Goal: Information Seeking & Learning: Compare options

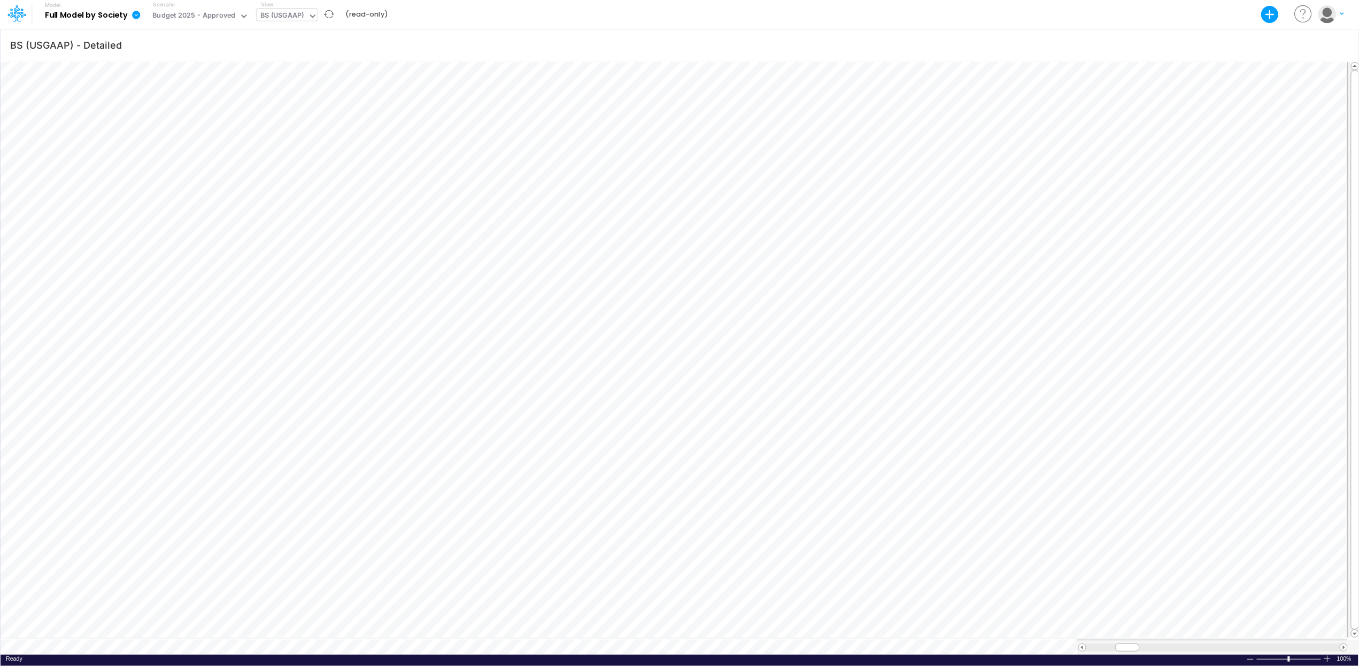
click at [300, 13] on div "BS (USGAAP)" at bounding box center [282, 16] width 44 height 12
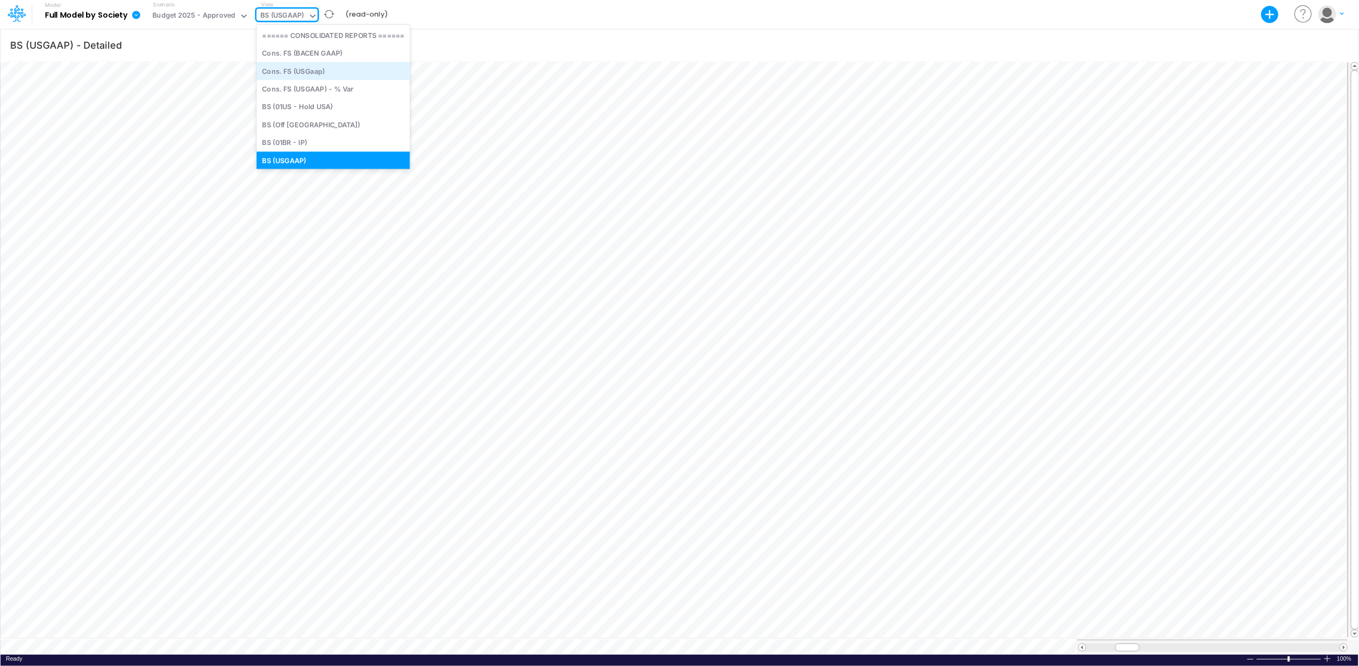
click at [320, 72] on div "Cons. FS (USGaap)" at bounding box center [333, 71] width 153 height 18
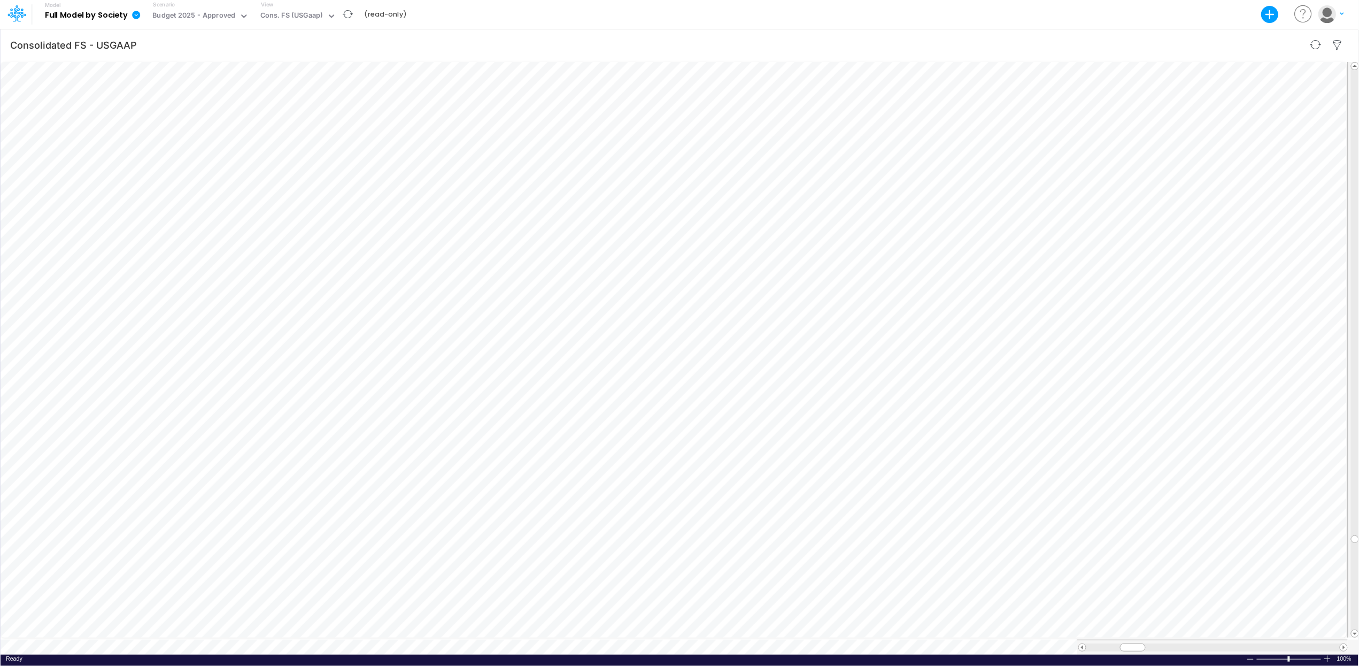
scroll to position [0, 1]
click at [298, 14] on div "Cons. FS (USGaap)" at bounding box center [291, 16] width 63 height 12
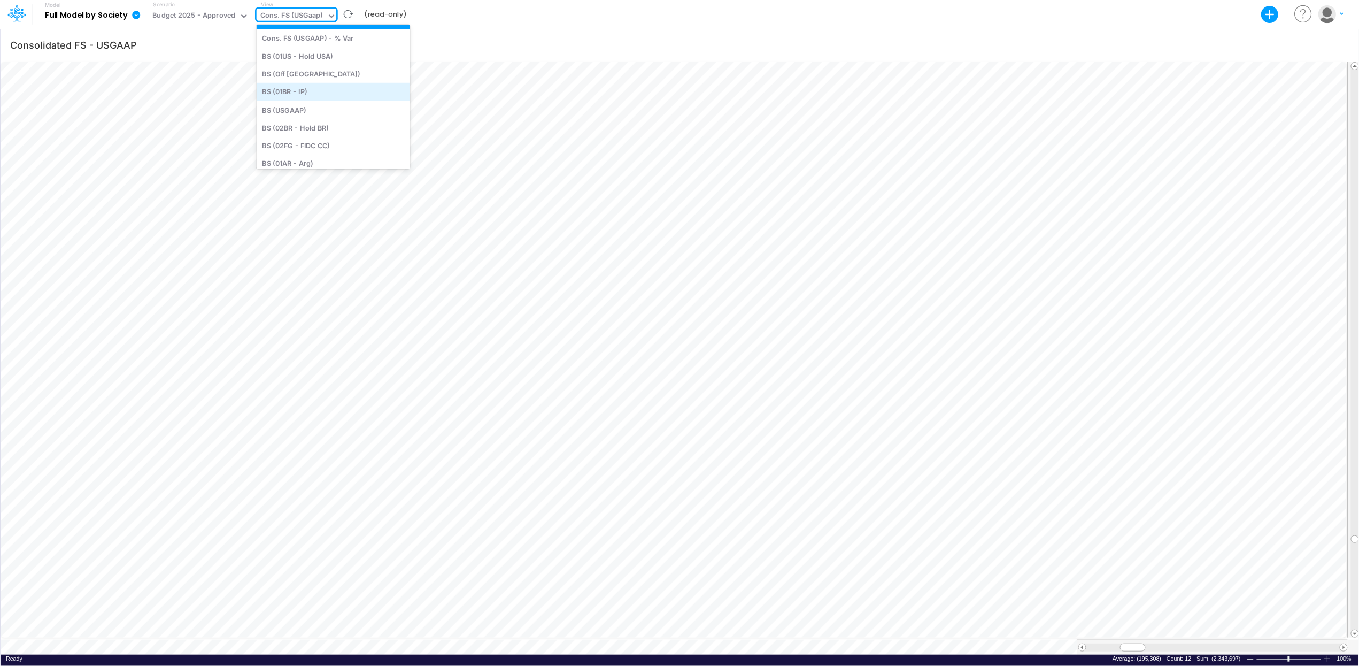
click at [309, 87] on div "BS (01BR - IP)" at bounding box center [333, 92] width 153 height 18
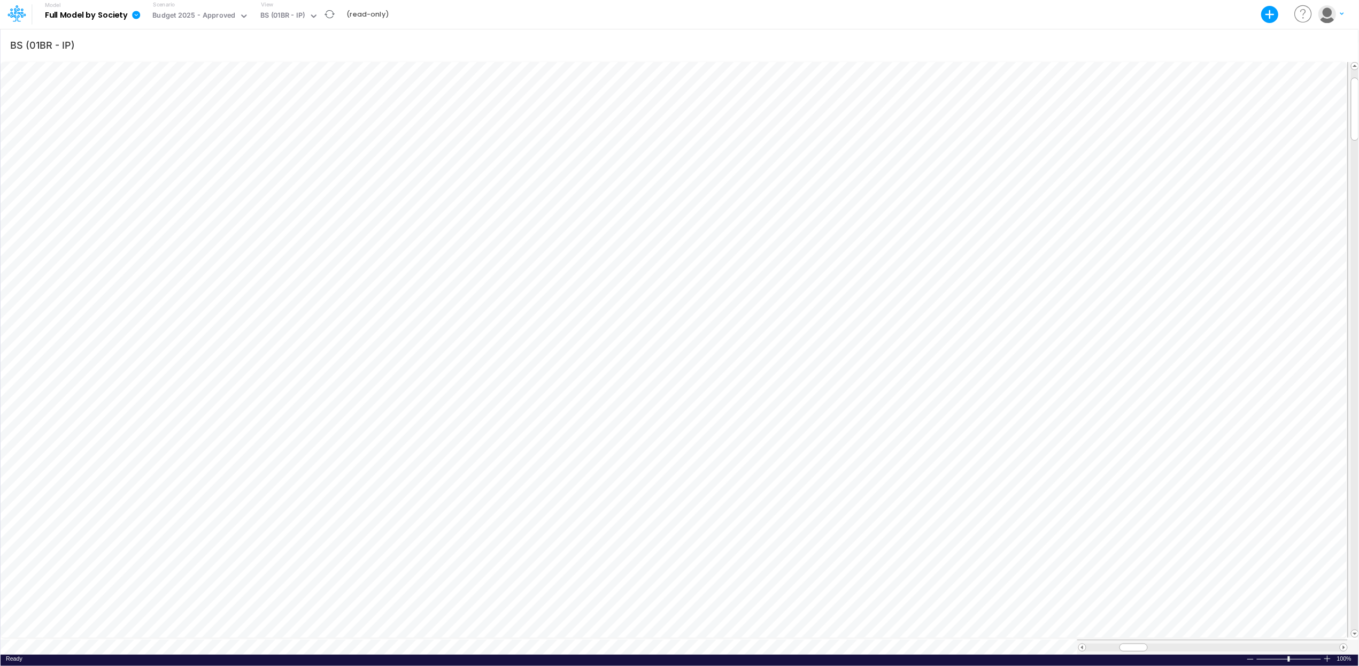
scroll to position [0, 1]
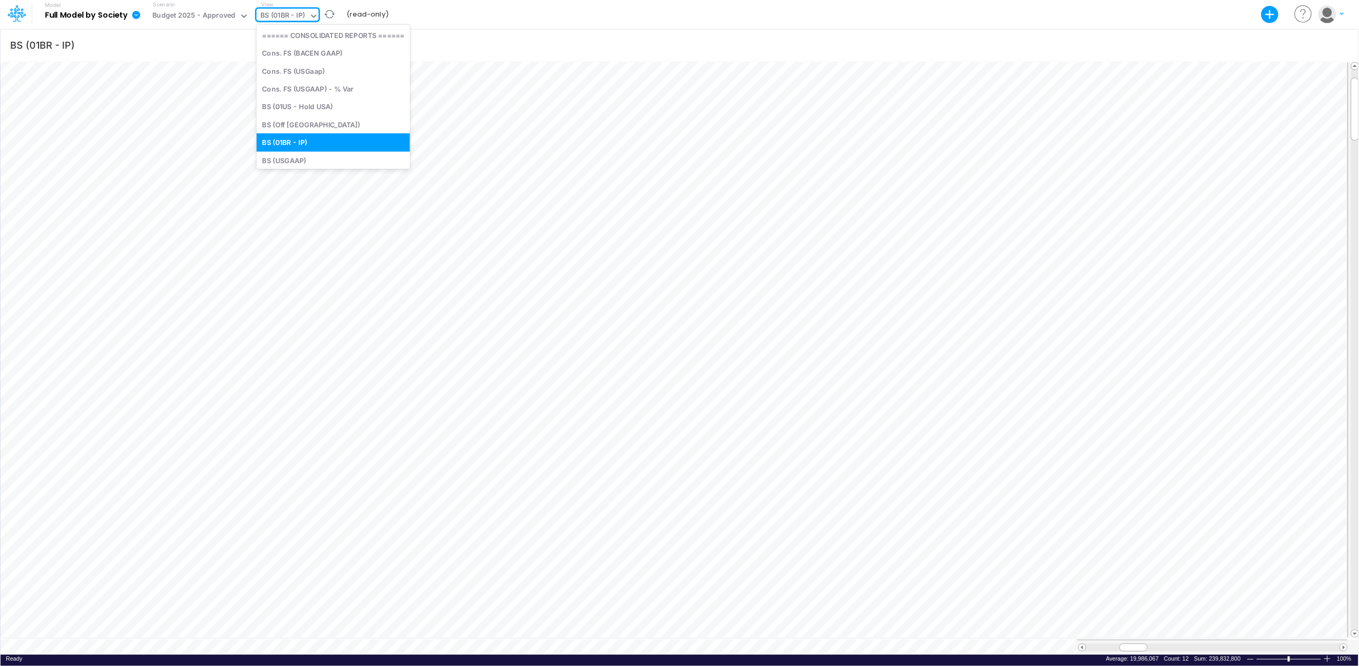
click at [273, 19] on div "BS (01BR - IP)" at bounding box center [282, 16] width 45 height 12
click at [320, 159] on div "BS (USGAAP)" at bounding box center [333, 160] width 153 height 18
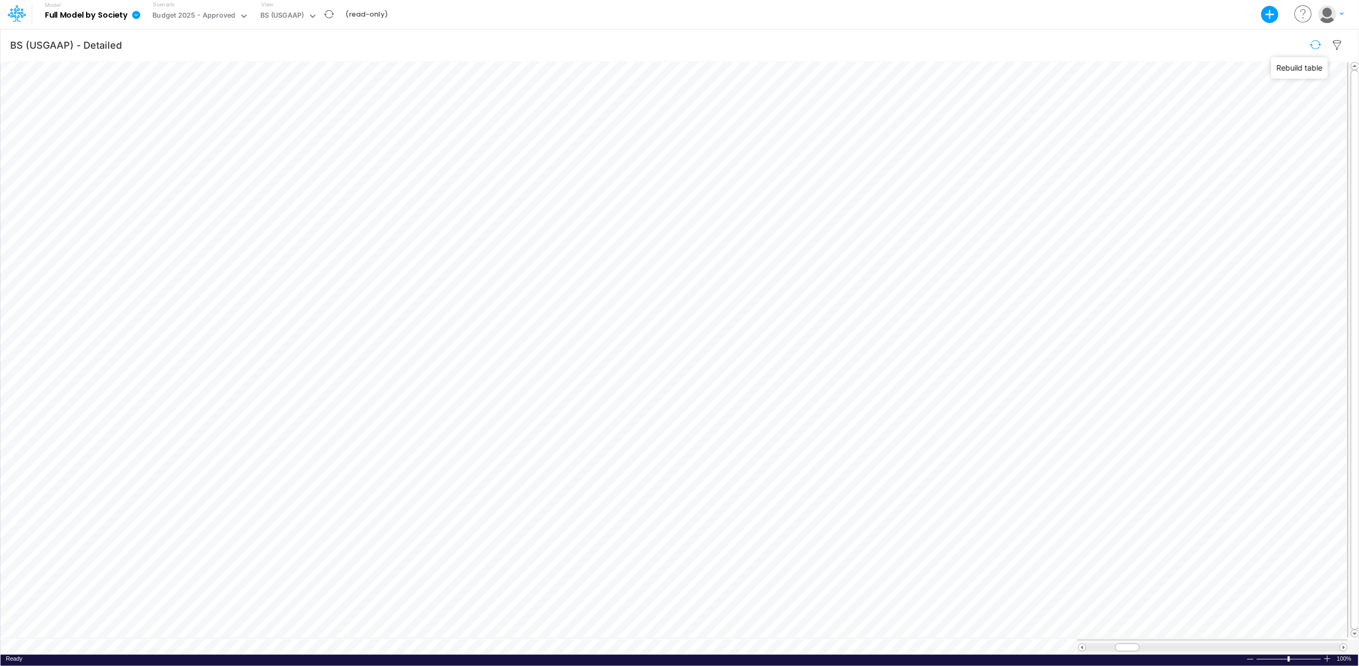
click at [1315, 46] on button "button" at bounding box center [1315, 44] width 25 height 19
type input "BS (01BR - IP)"
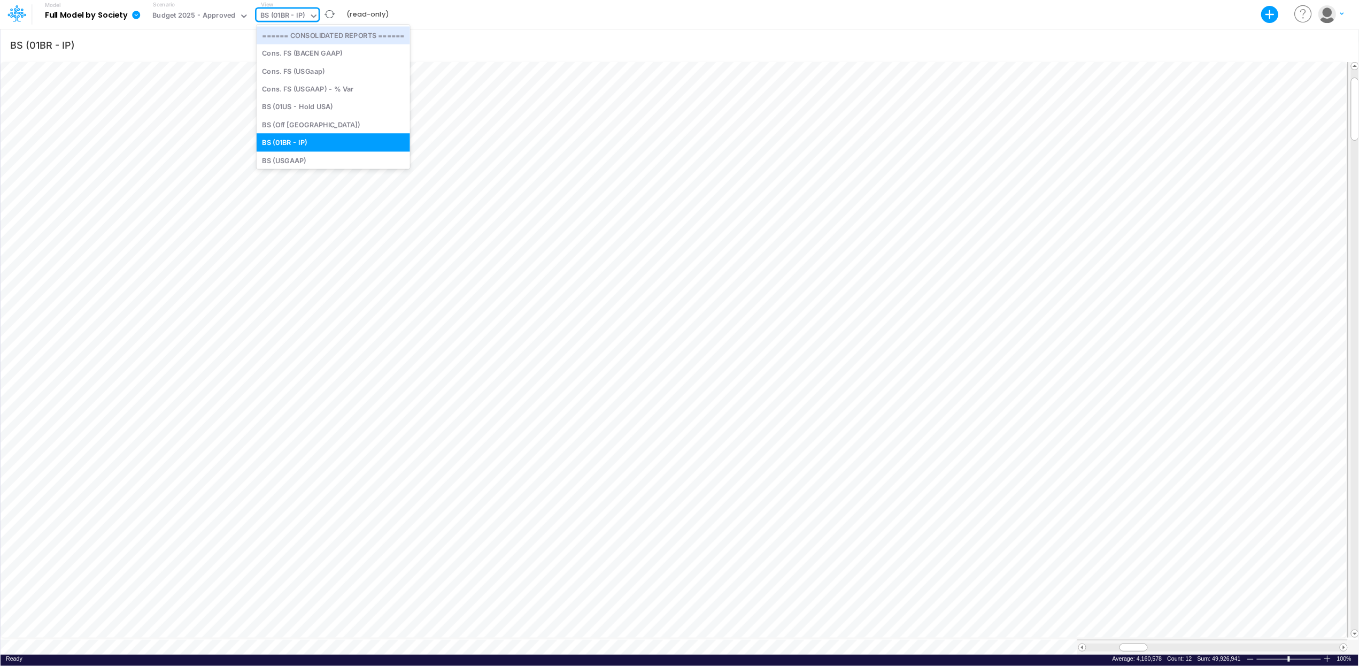
click at [283, 17] on div "BS (01BR - IP)" at bounding box center [282, 16] width 45 height 12
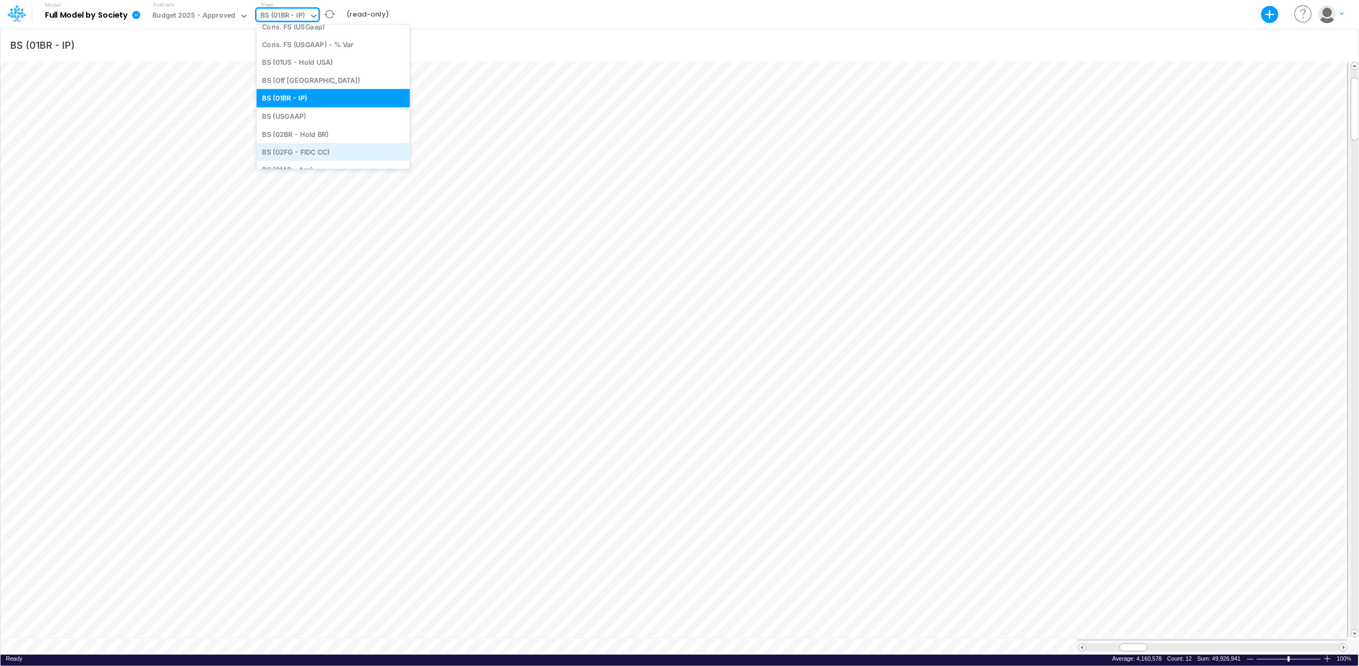
scroll to position [52, 0]
click at [340, 134] on div "BS (02BR - Hold BR)" at bounding box center [333, 131] width 153 height 18
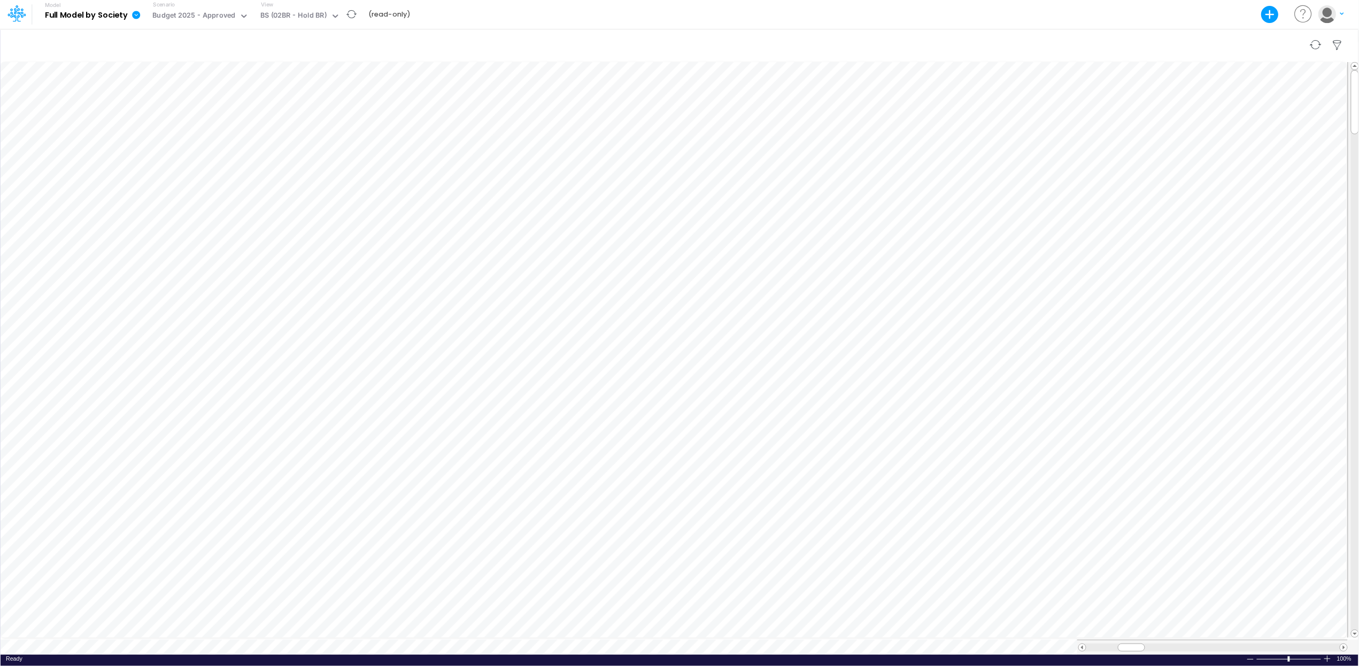
scroll to position [0, 1]
click at [289, 9] on div "BS (02BR - Hold BR)" at bounding box center [294, 17] width 74 height 16
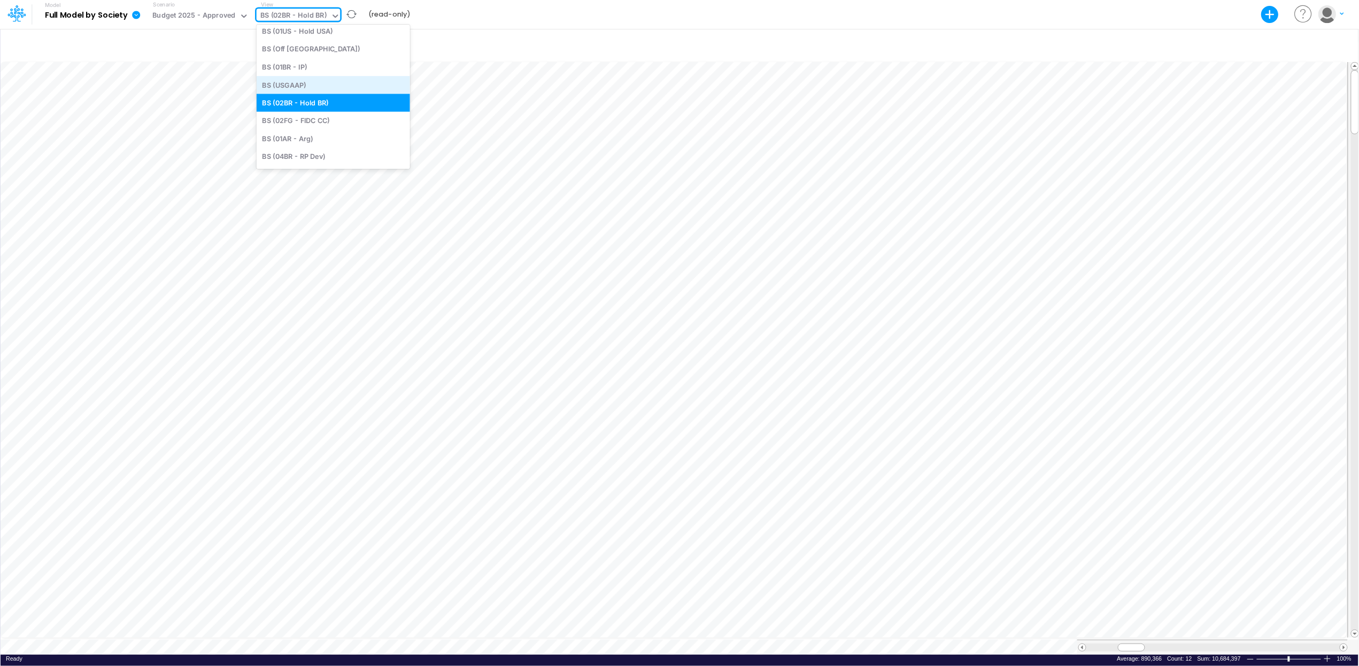
scroll to position [105, 0]
click at [330, 103] on div "BS (02FG - FIDC CC)" at bounding box center [333, 102] width 153 height 18
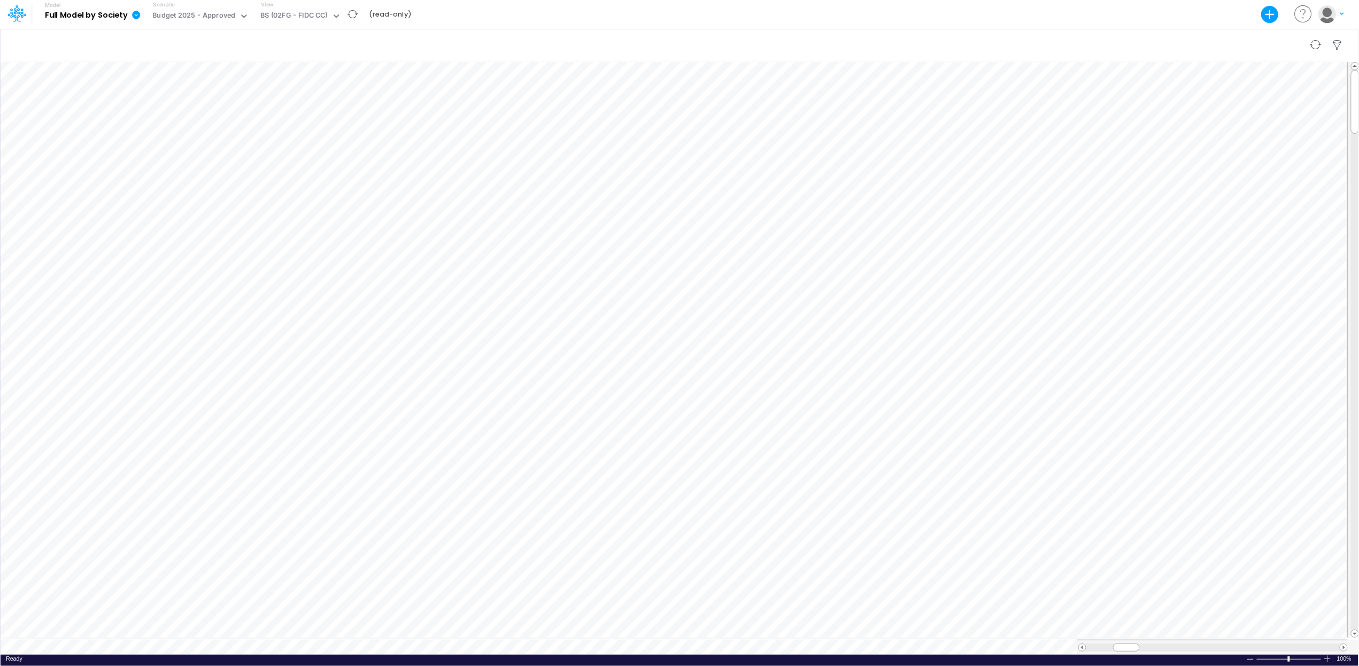
scroll to position [0, 1]
click at [316, 15] on div "BS (02FG - FIDC CC)" at bounding box center [293, 16] width 67 height 12
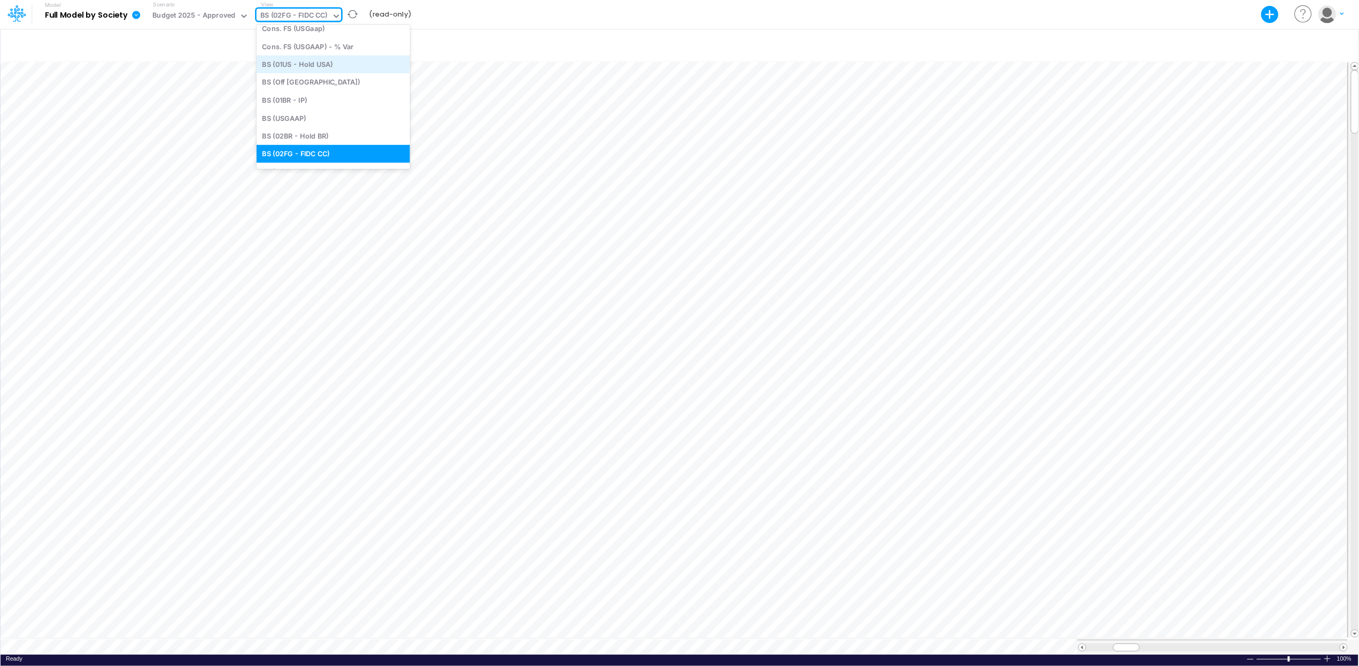
click at [318, 63] on div "BS (01US - Hold USA)" at bounding box center [333, 65] width 153 height 18
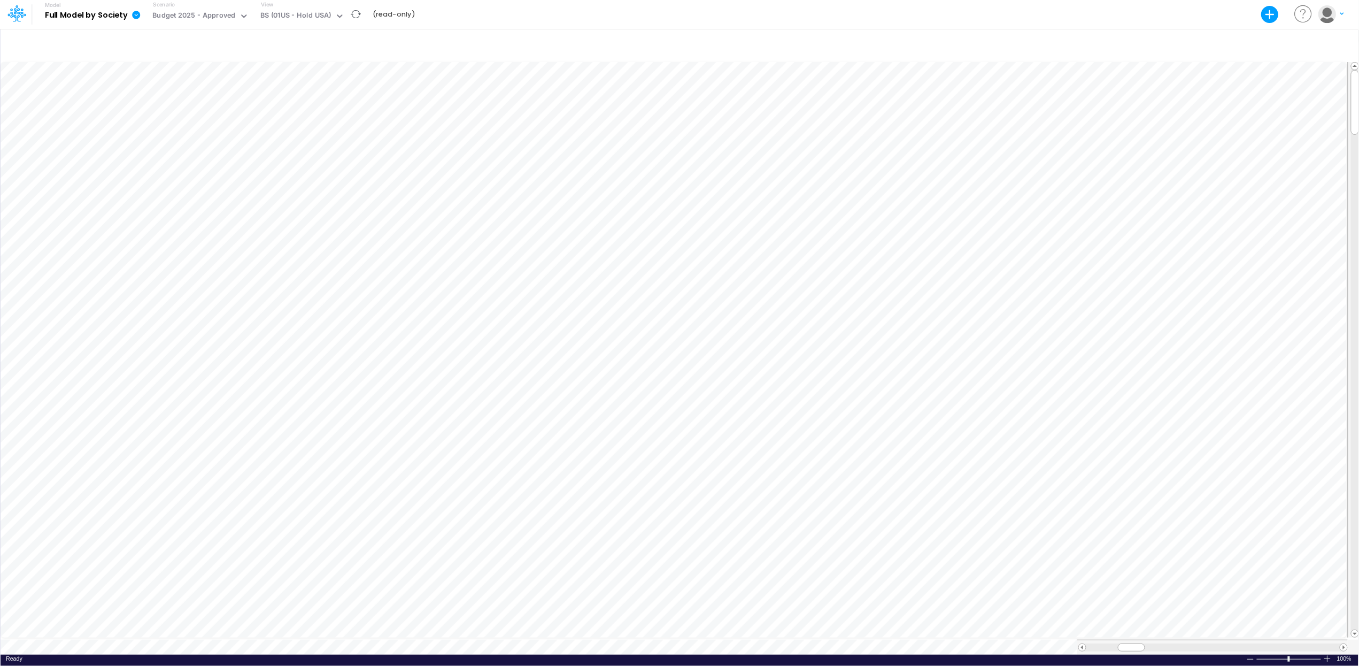
scroll to position [0, 1]
click at [315, 17] on div "BS (01US - Hold USA)" at bounding box center [295, 16] width 71 height 12
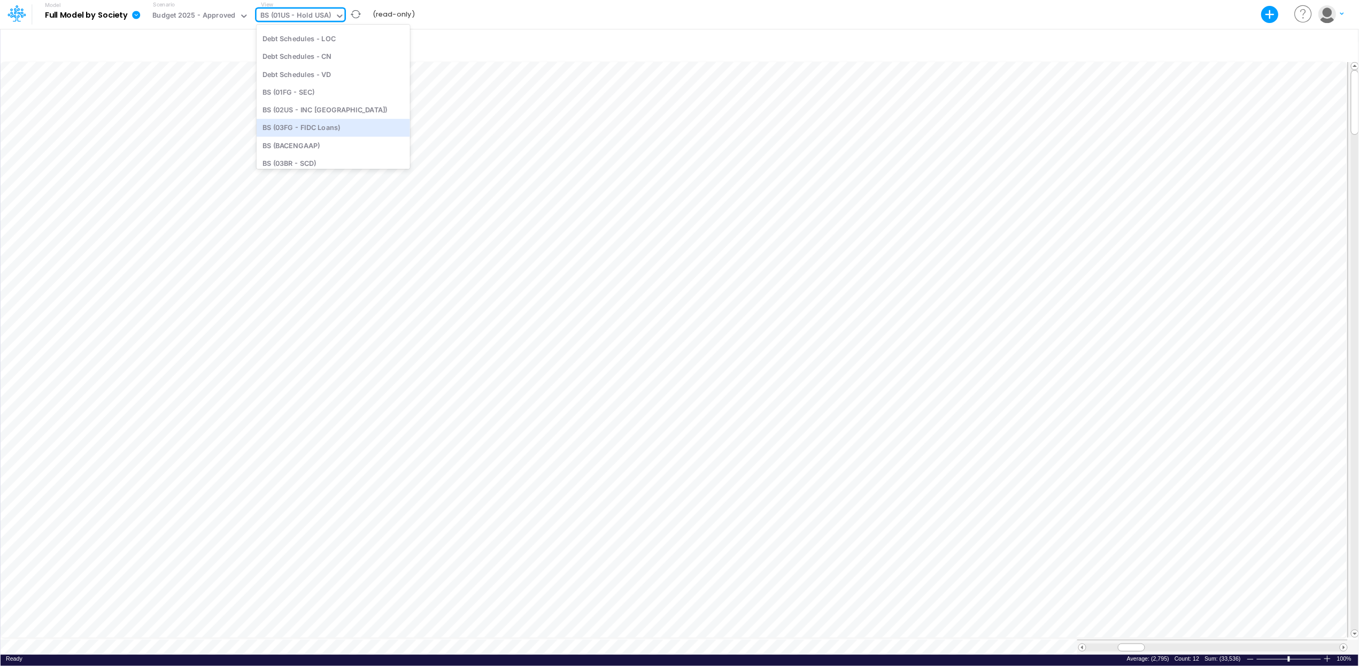
scroll to position [340, 0]
click at [330, 101] on div "BS (02US - INC [GEOGRAPHIC_DATA])" at bounding box center [333, 104] width 153 height 18
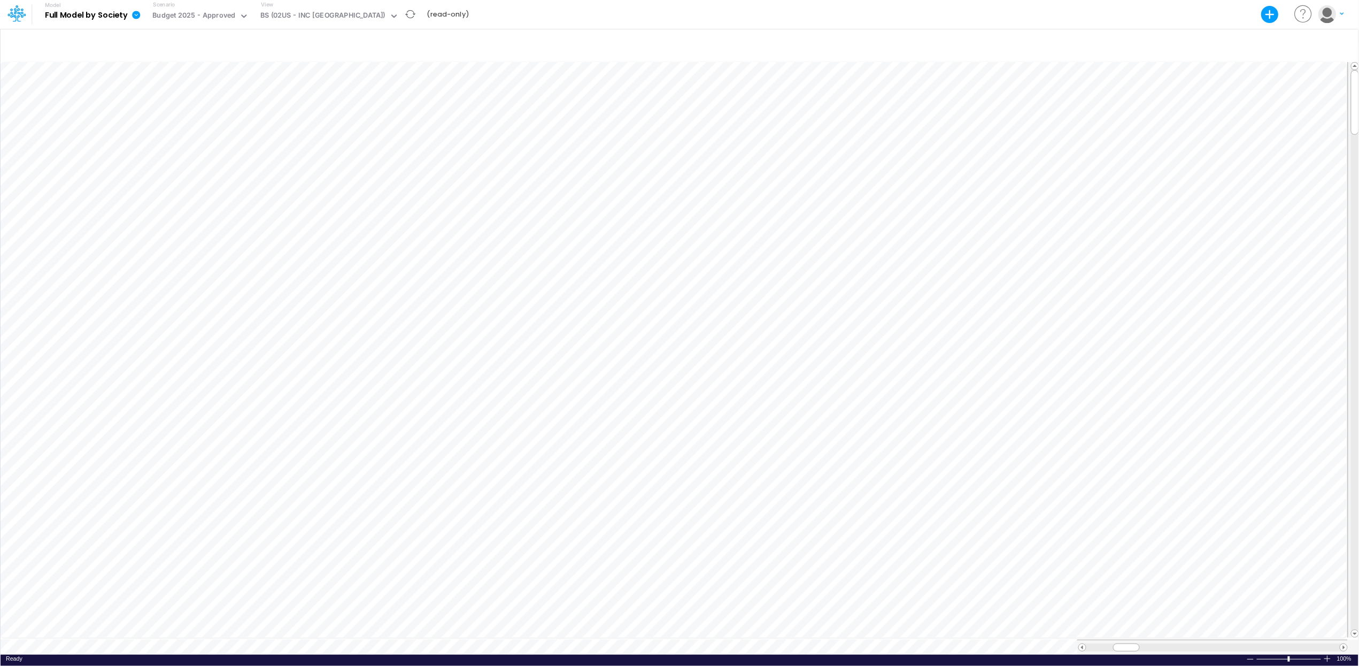
scroll to position [0, 1]
click at [317, 16] on div "BS (02US - INC [GEOGRAPHIC_DATA])" at bounding box center [322, 16] width 125 height 12
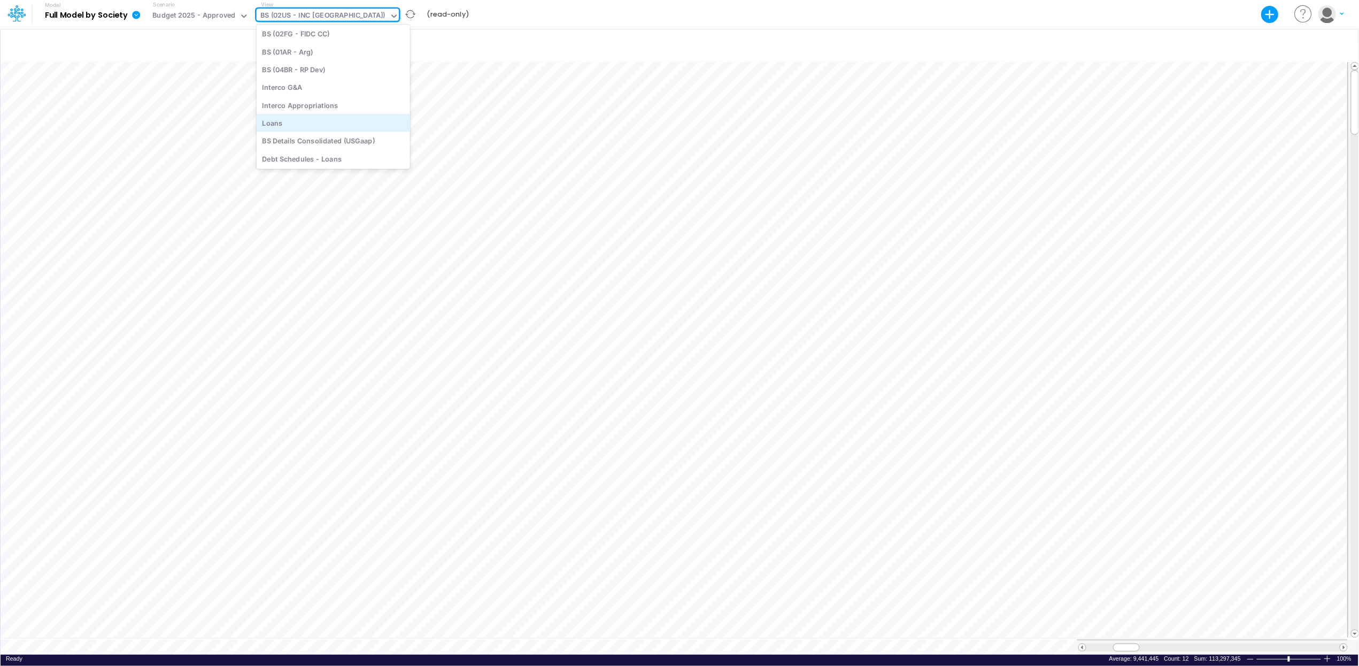
click at [310, 124] on div "Loans" at bounding box center [333, 123] width 153 height 18
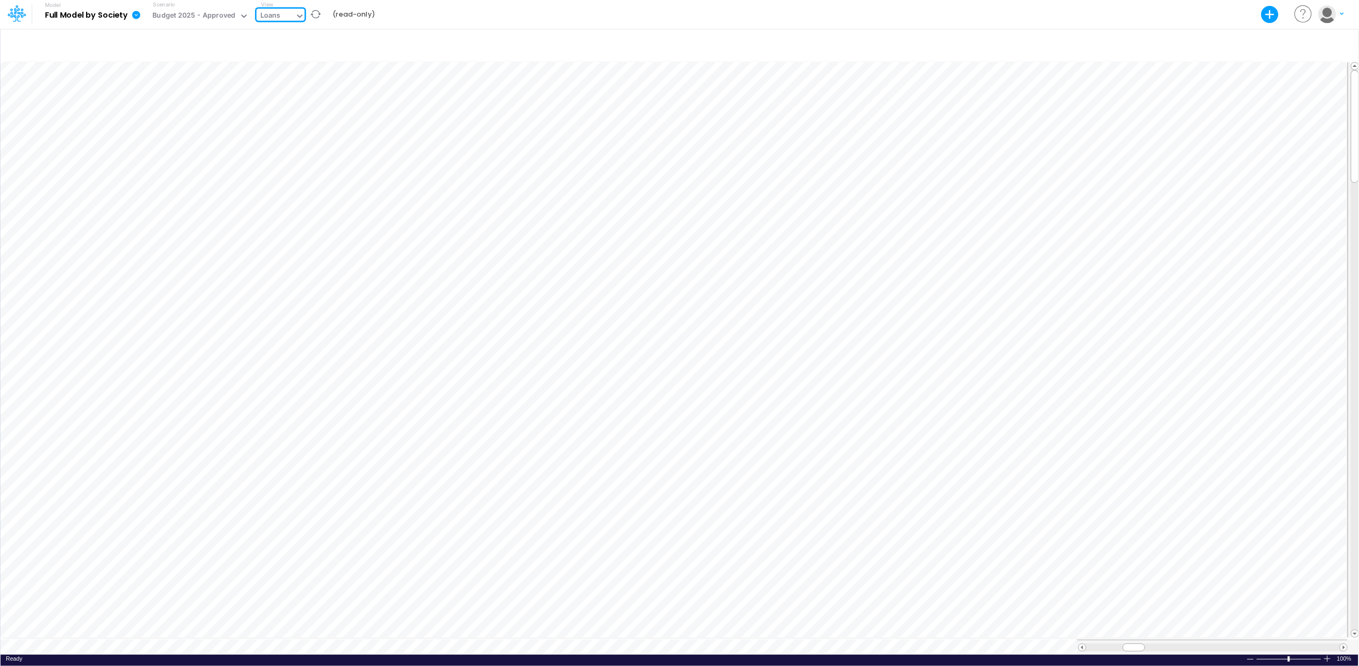
click at [295, 18] on icon at bounding box center [300, 16] width 10 height 10
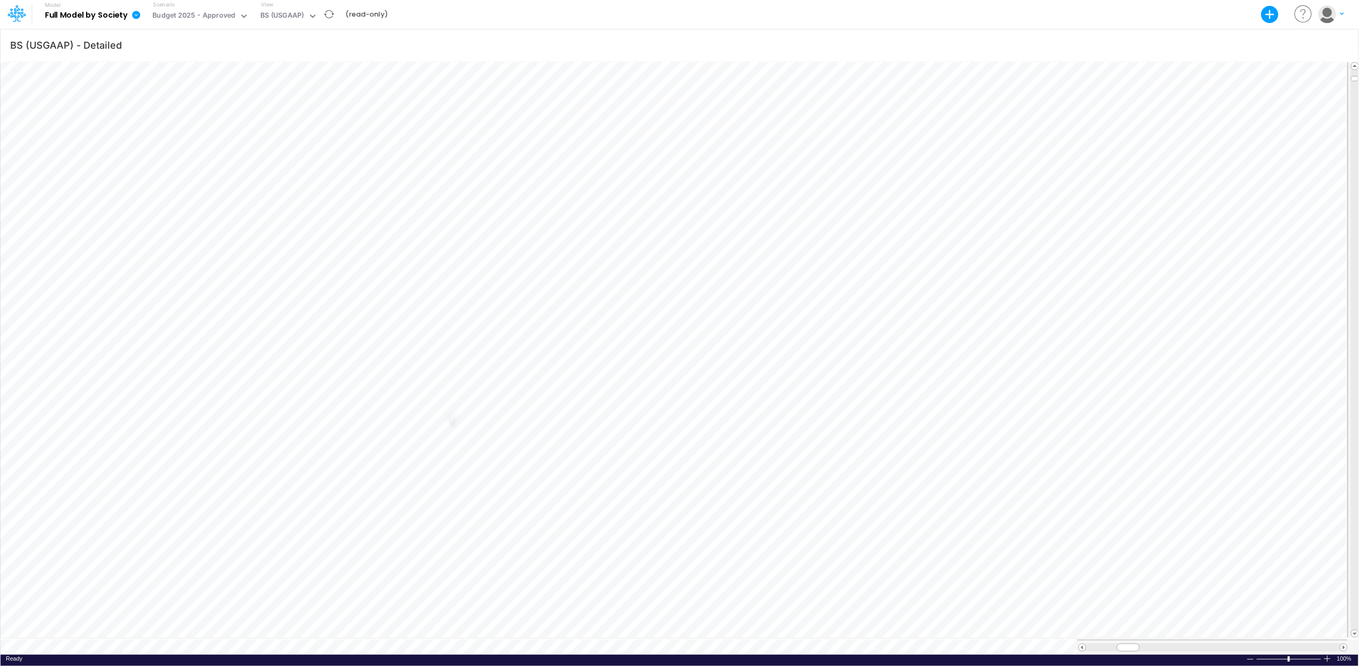
scroll to position [0, 1]
type input "BS (01BR - IP)"
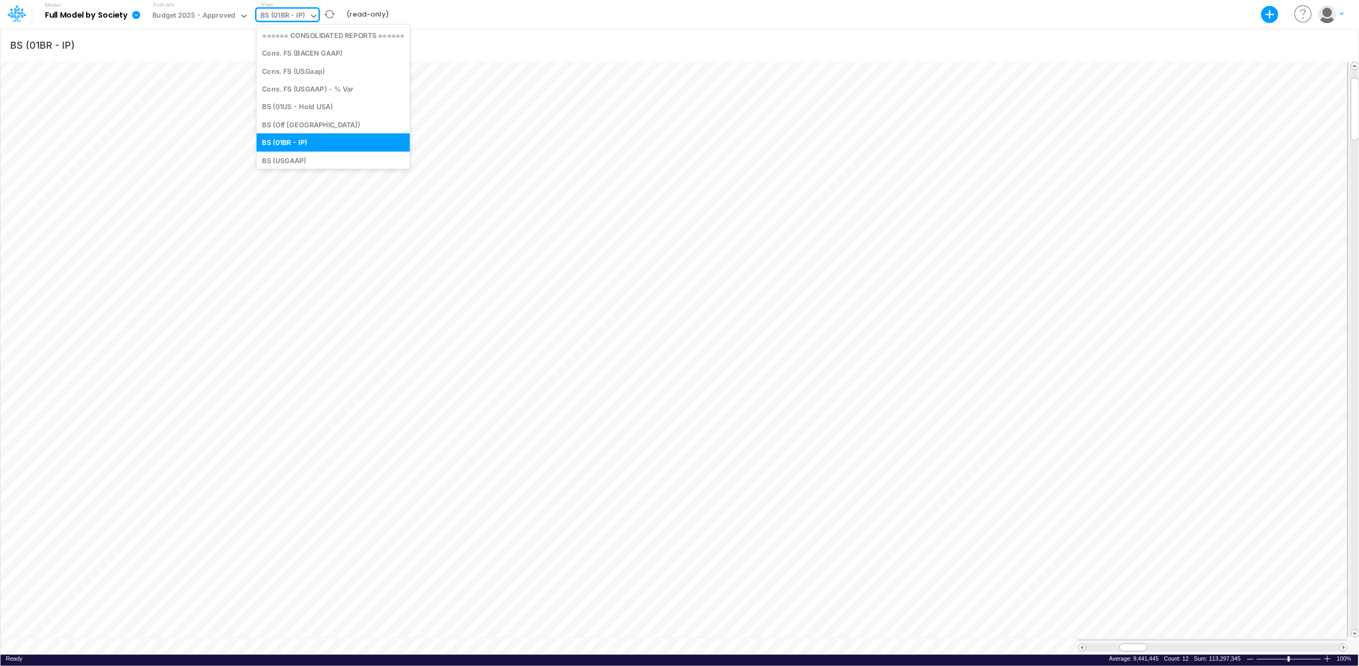
click at [290, 13] on div "BS (01BR - IP)" at bounding box center [282, 16] width 45 height 12
type input "de"
click at [342, 122] on div "Debt Schedules - VD" at bounding box center [329, 125] width 144 height 18
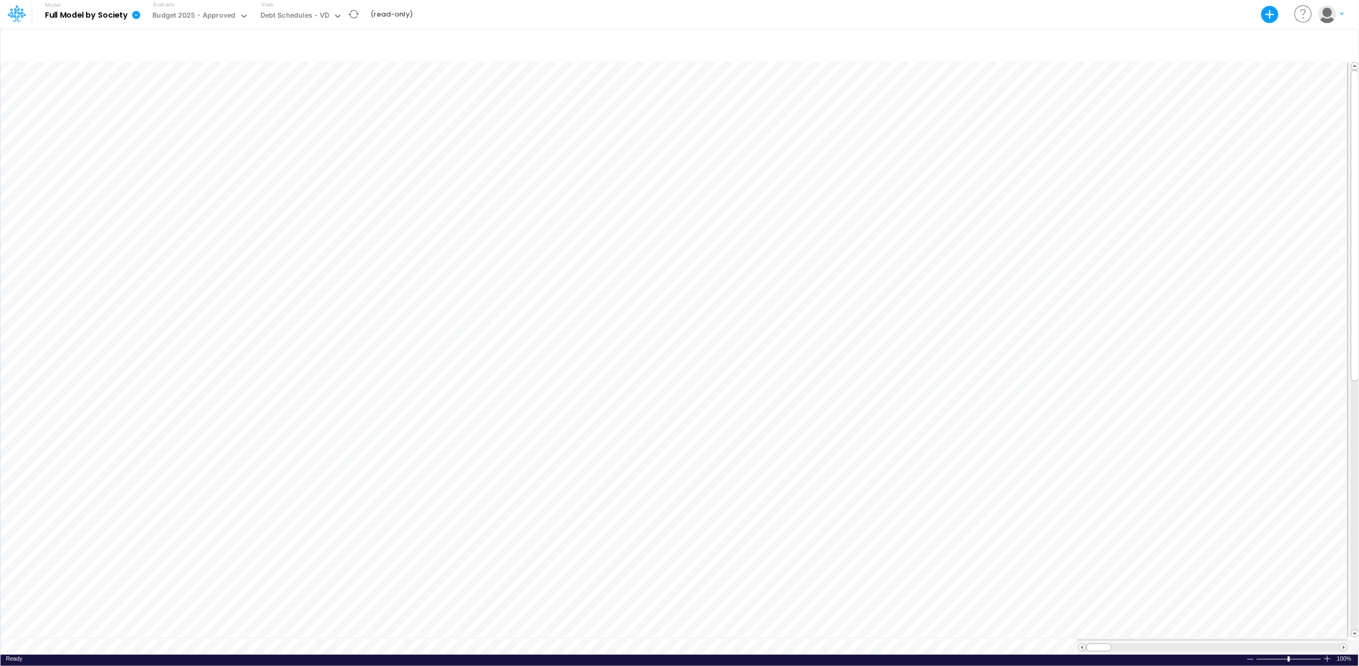
scroll to position [0, 1]
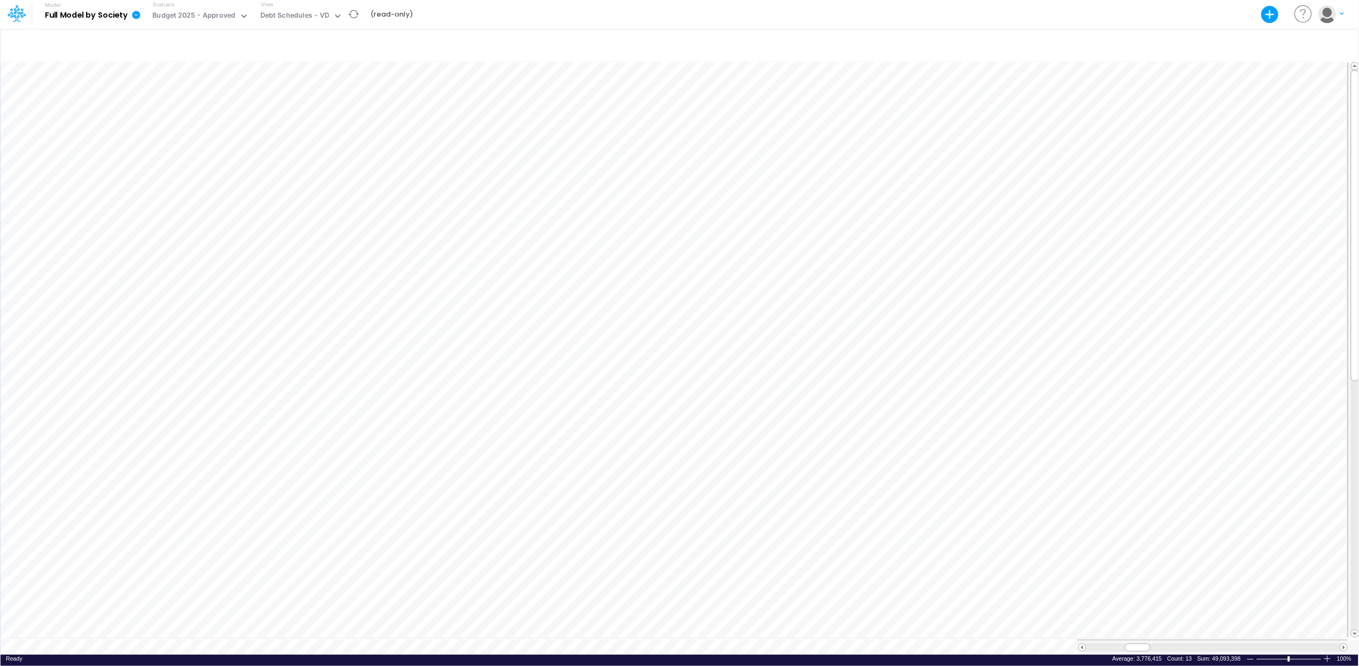
scroll to position [0, 1]
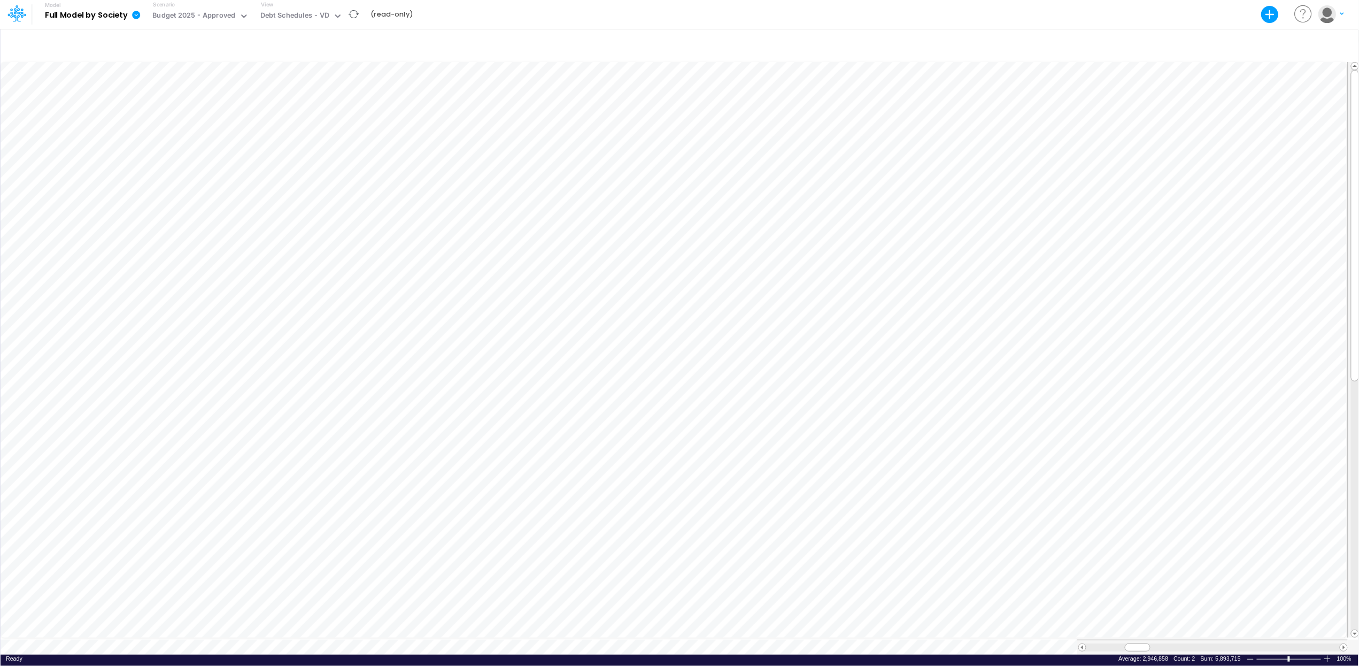
scroll to position [0, 1]
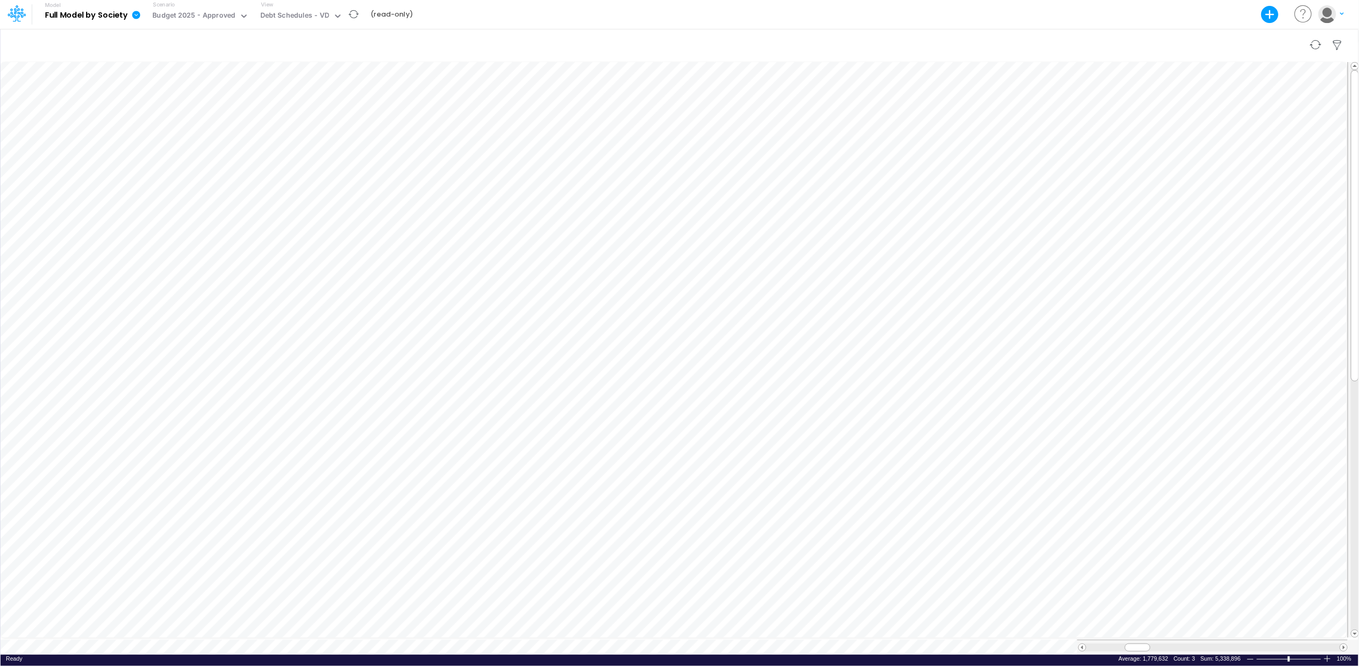
scroll to position [0, 1]
click at [1331, 655] on div at bounding box center [1328, 659] width 9 height 8
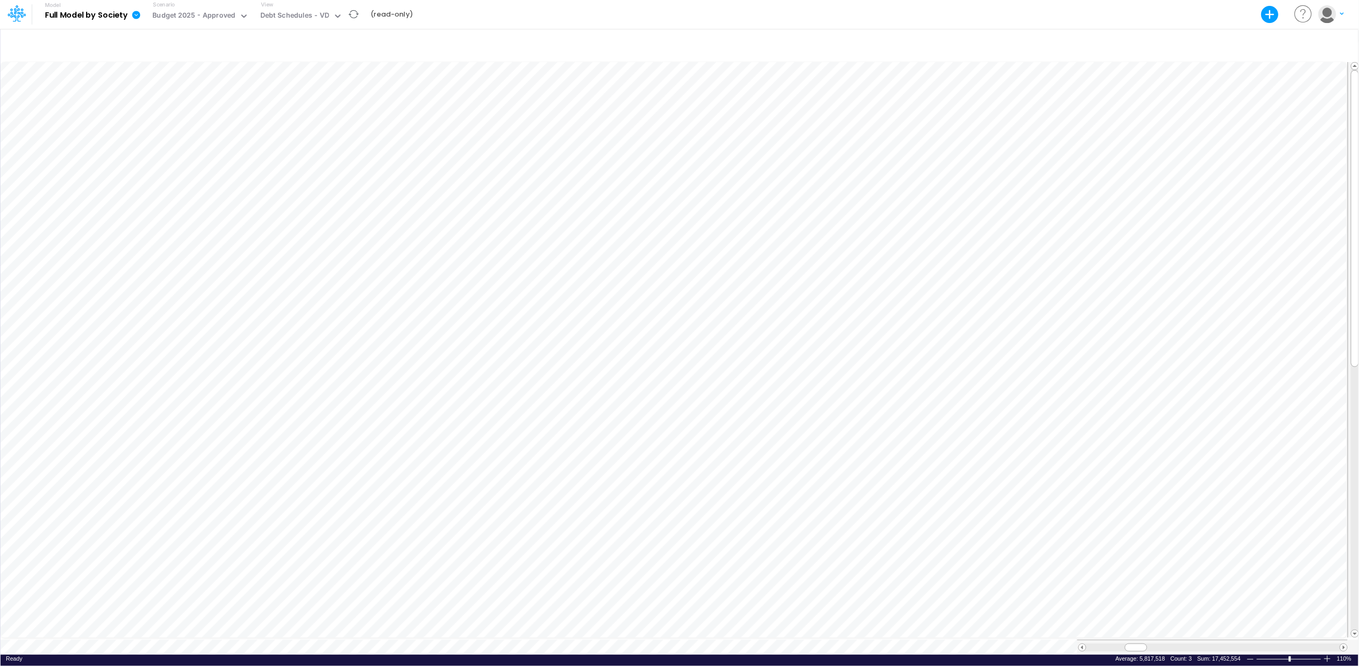
scroll to position [0, 1]
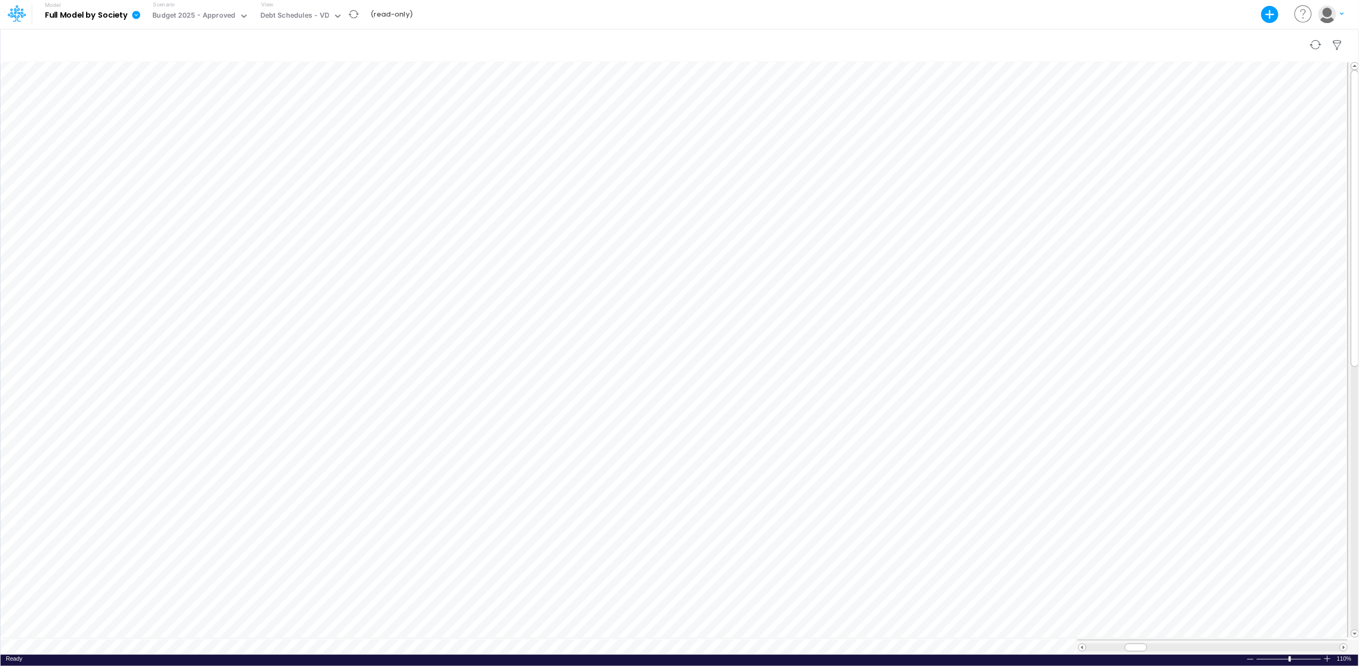
scroll to position [0, 1]
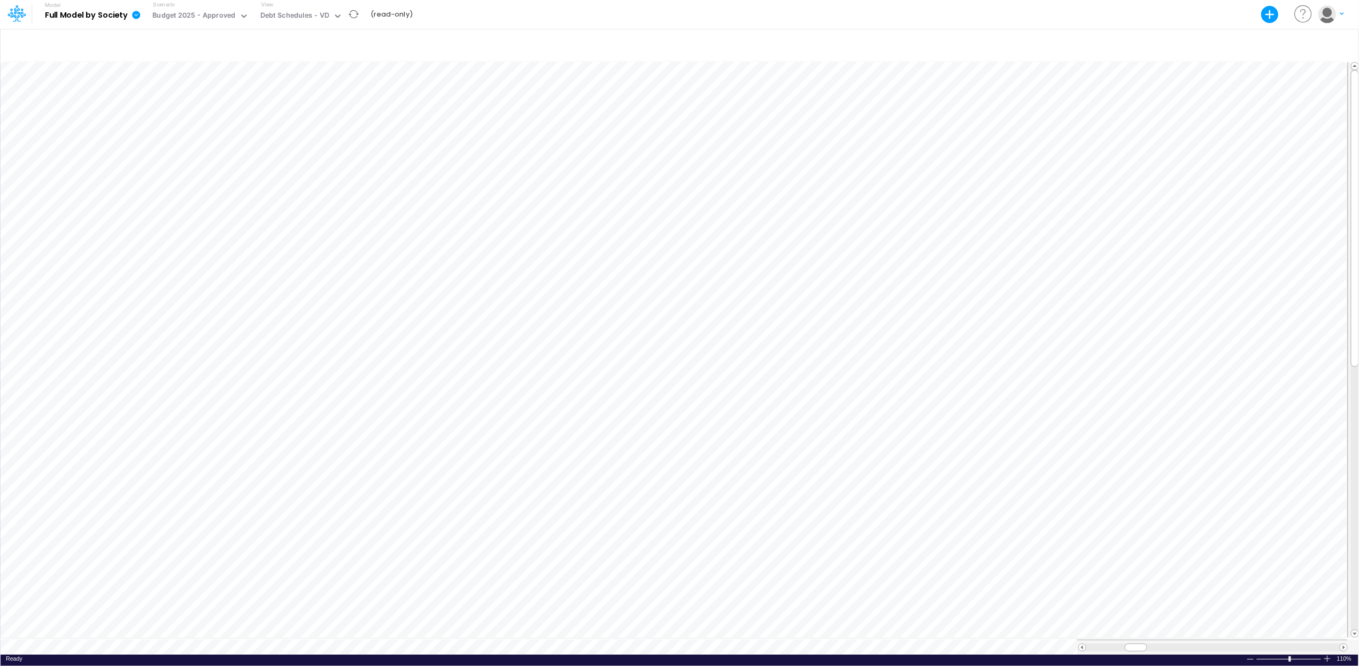
scroll to position [0, 1]
